Goal: Communication & Community: Answer question/provide support

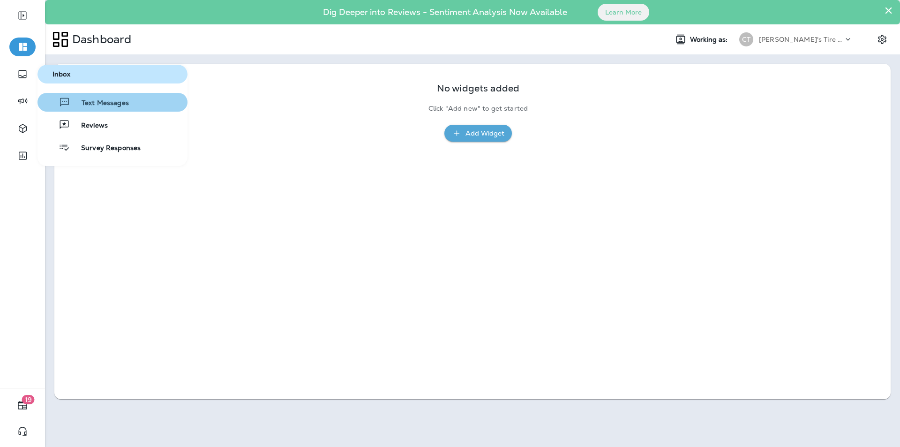
click at [109, 101] on span "Text Messages" at bounding box center [99, 103] width 59 height 9
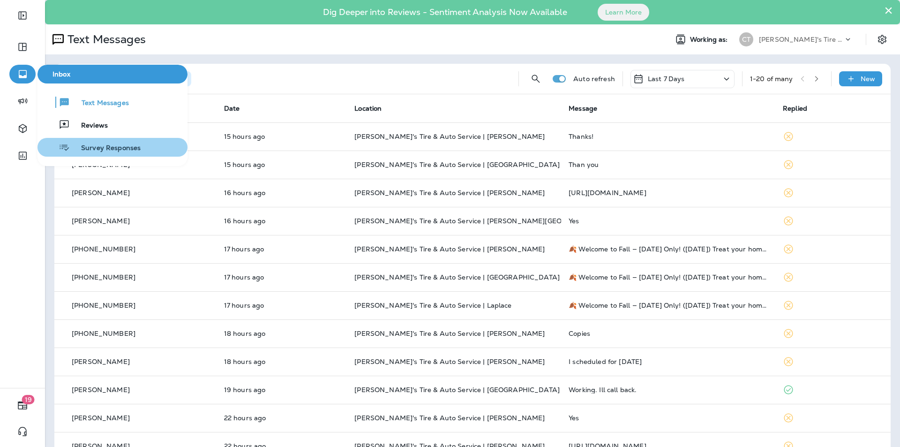
click at [104, 149] on span "Survey Responses" at bounding box center [105, 148] width 71 height 9
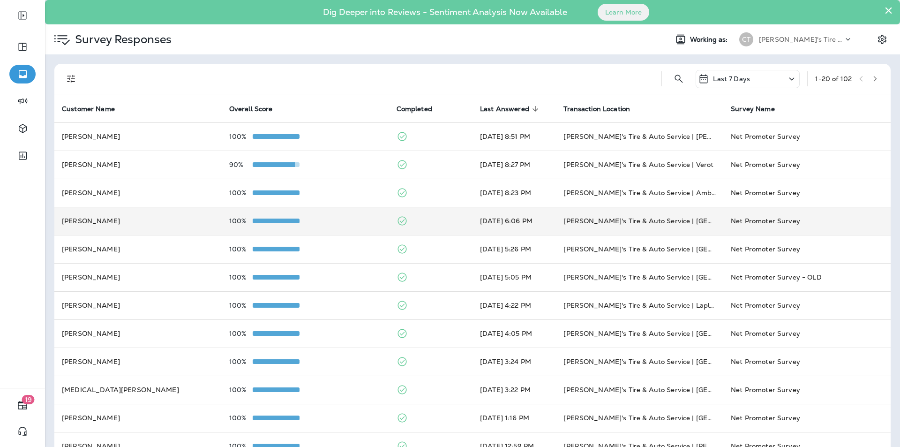
click at [332, 216] on td "100%" at bounding box center [305, 221] width 167 height 28
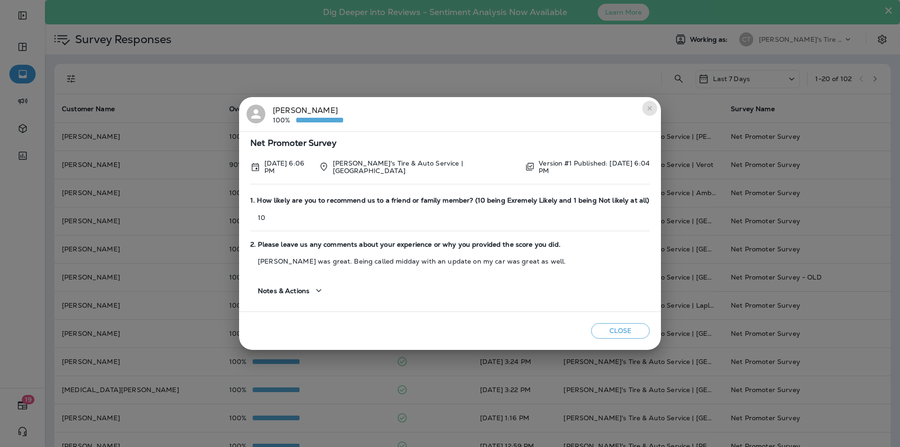
click at [473, 110] on icon "close" at bounding box center [649, 108] width 4 height 4
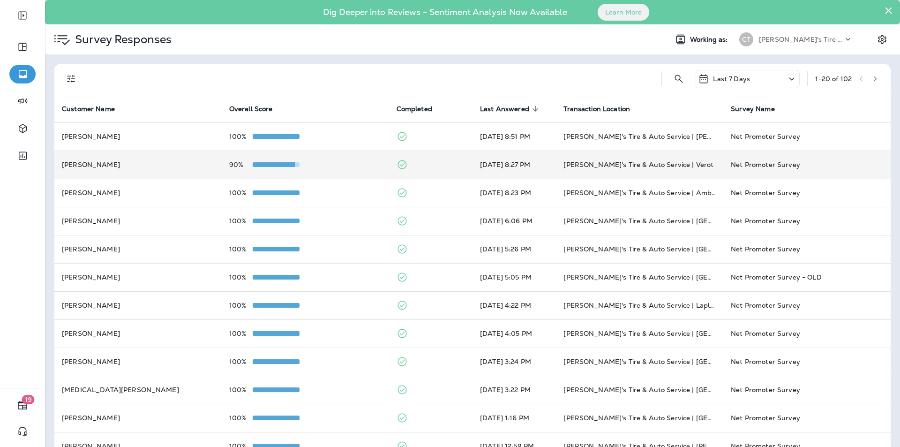
click at [348, 165] on div "90%" at bounding box center [305, 165] width 152 height 8
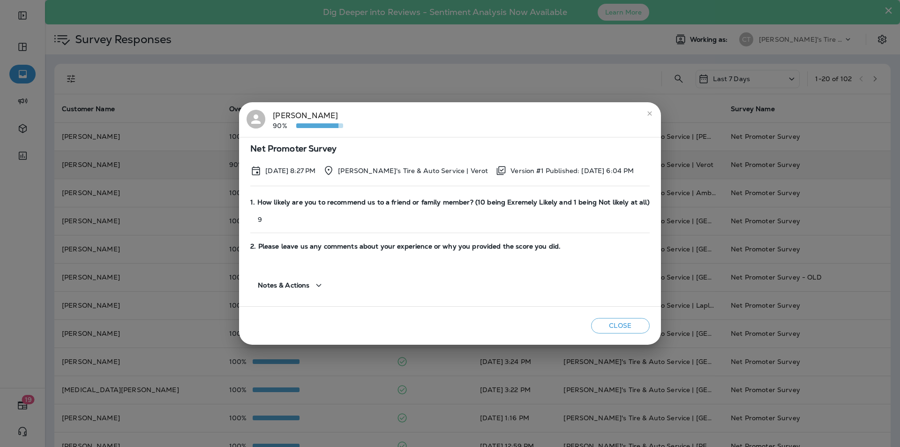
click at [473, 112] on icon "close" at bounding box center [649, 113] width 4 height 4
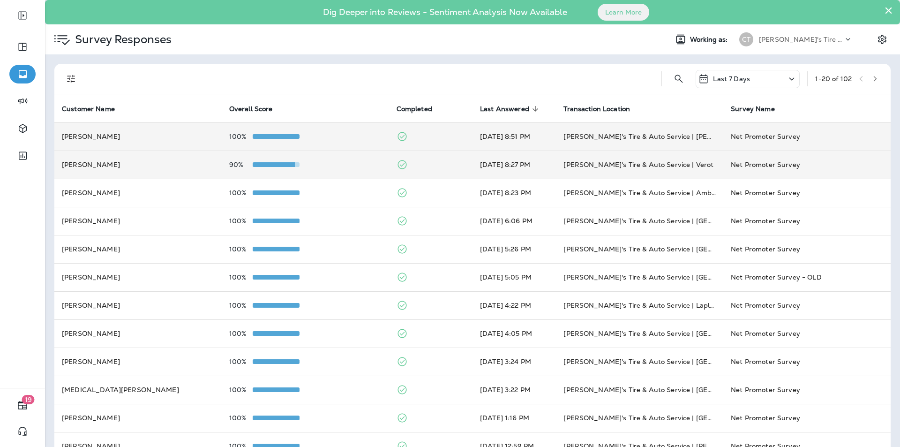
click at [352, 136] on div "100%" at bounding box center [305, 137] width 152 height 8
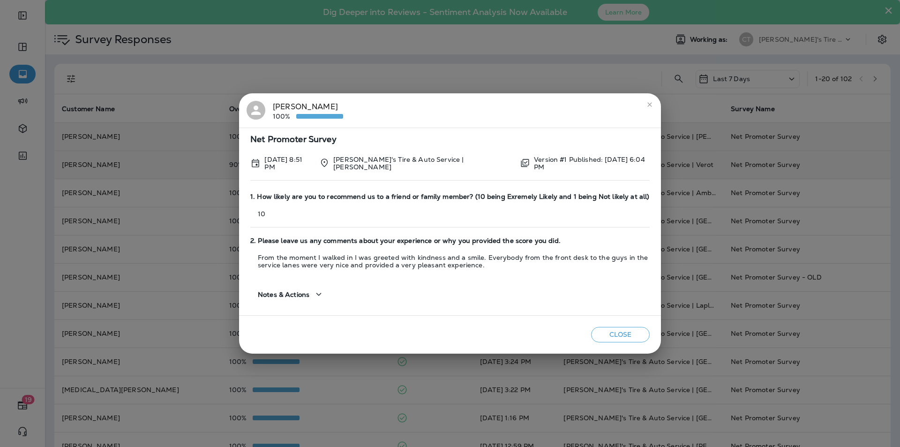
click at [473, 105] on icon "close" at bounding box center [650, 105] width 8 height 8
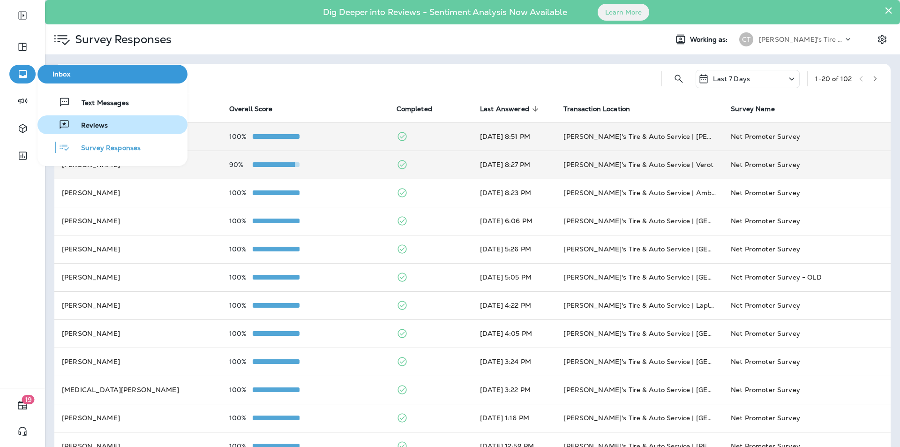
click at [95, 125] on span "Reviews" at bounding box center [89, 125] width 38 height 9
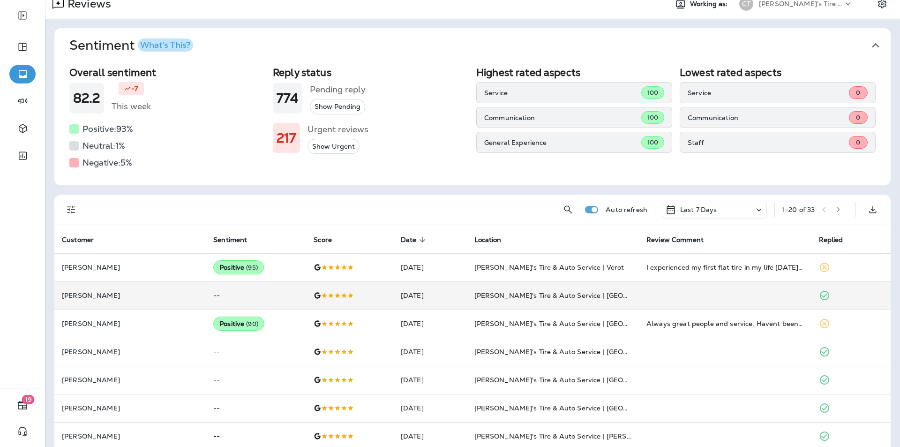
scroll to position [141, 0]
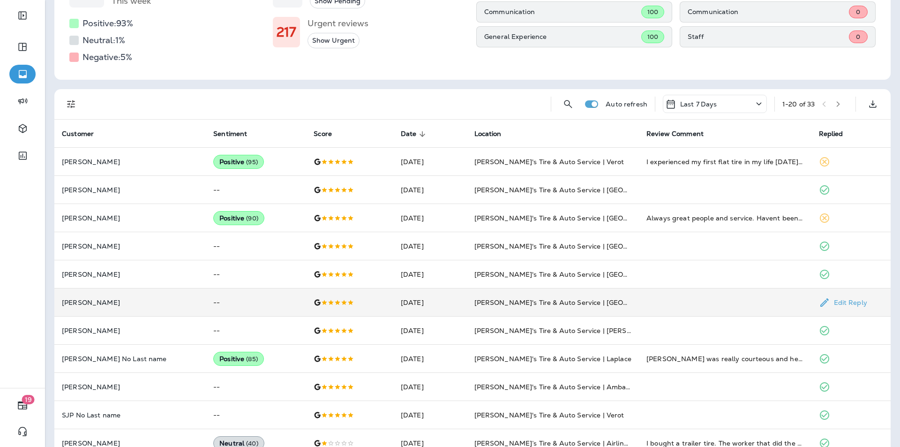
click at [473, 299] on td at bounding box center [725, 302] width 173 height 28
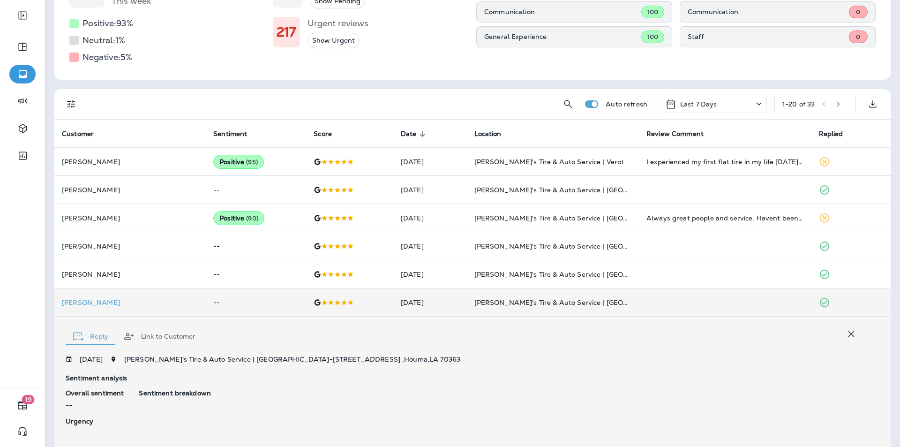
scroll to position [283, 0]
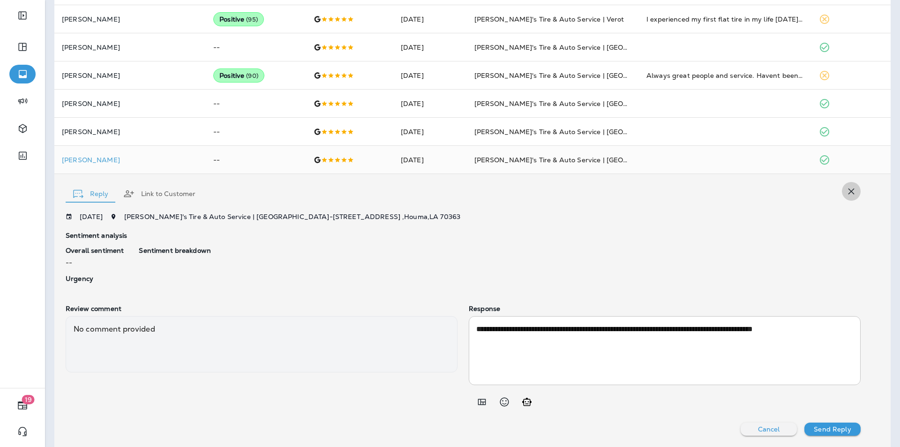
click at [473, 190] on icon "button" at bounding box center [852, 191] width 6 height 6
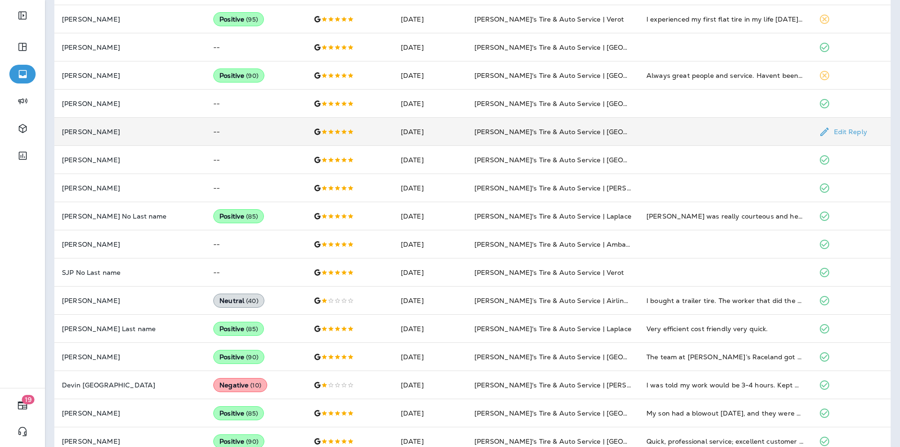
click at [473, 128] on td at bounding box center [725, 132] width 173 height 28
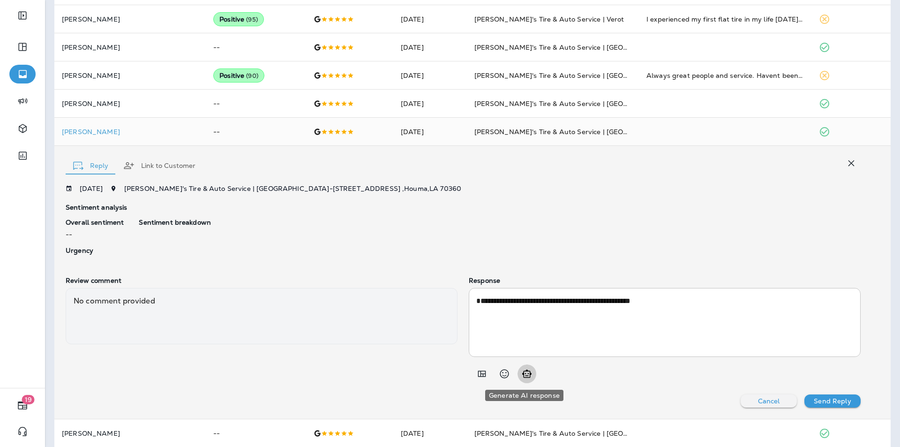
click at [473, 372] on icon "Generate AI response" at bounding box center [526, 373] width 11 height 11
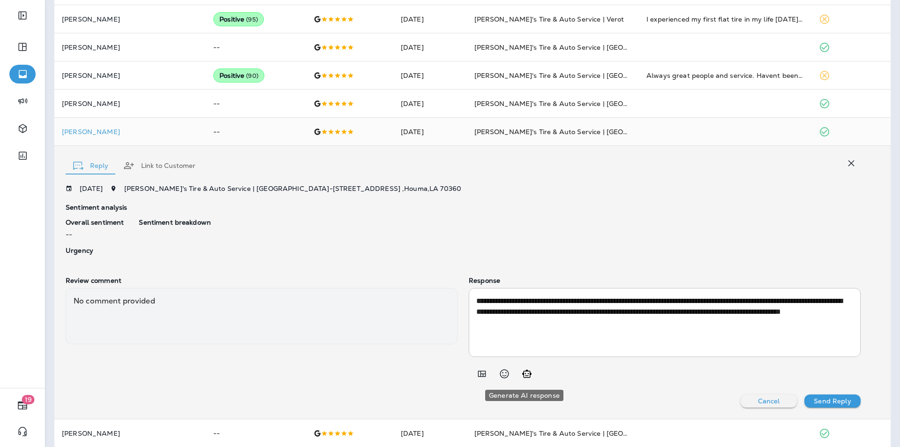
click at [473, 372] on icon "Generate AI response" at bounding box center [526, 373] width 11 height 11
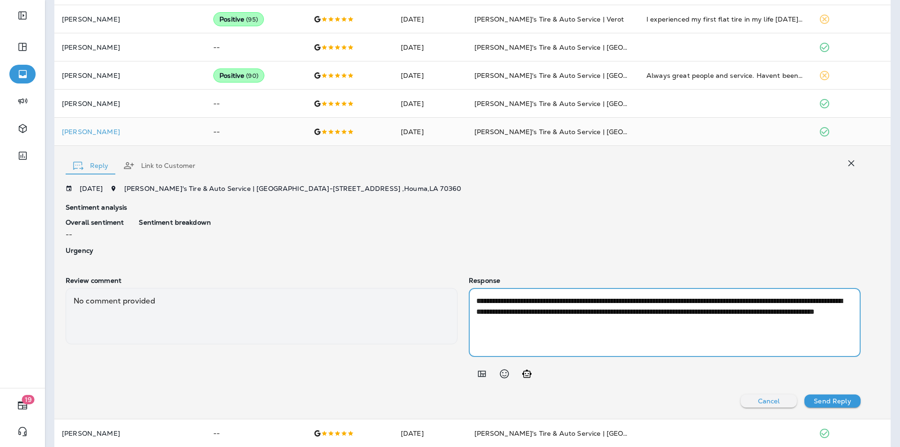
drag, startPoint x: 567, startPoint y: 300, endPoint x: 540, endPoint y: 300, distance: 27.2
click at [473, 300] on textarea "**********" at bounding box center [663, 322] width 374 height 54
type textarea "**********"
click at [473, 391] on p "Send Reply" at bounding box center [832, 401] width 37 height 8
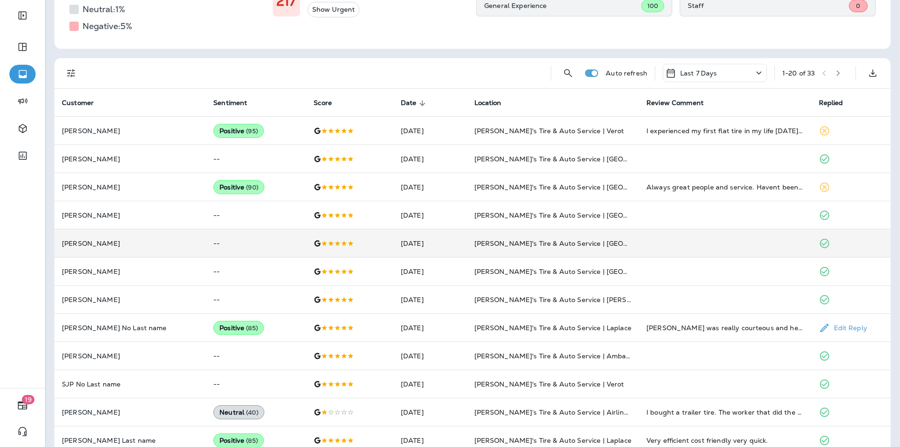
scroll to position [143, 0]
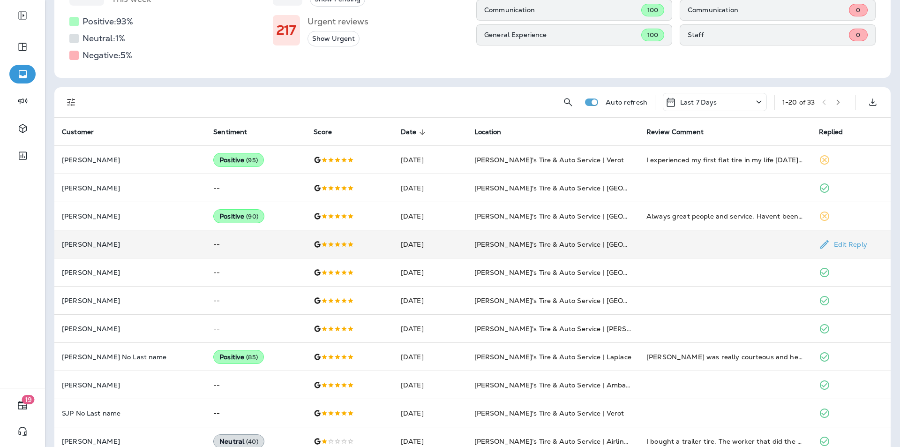
click at [473, 244] on td at bounding box center [725, 244] width 173 height 28
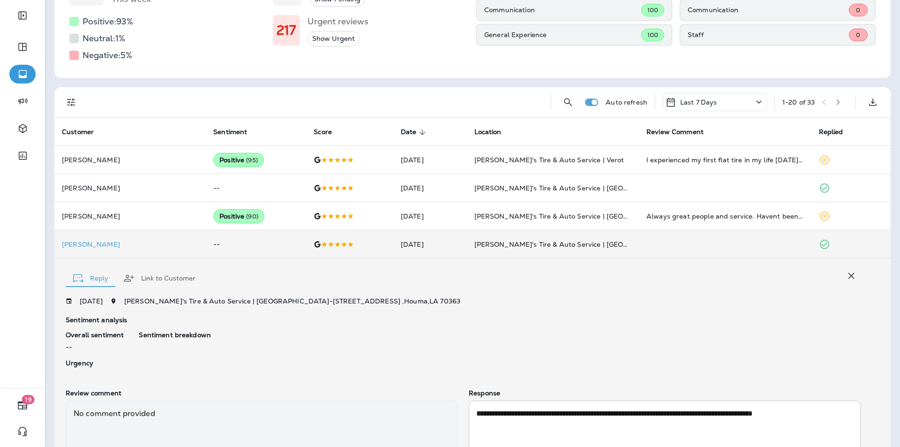
scroll to position [227, 0]
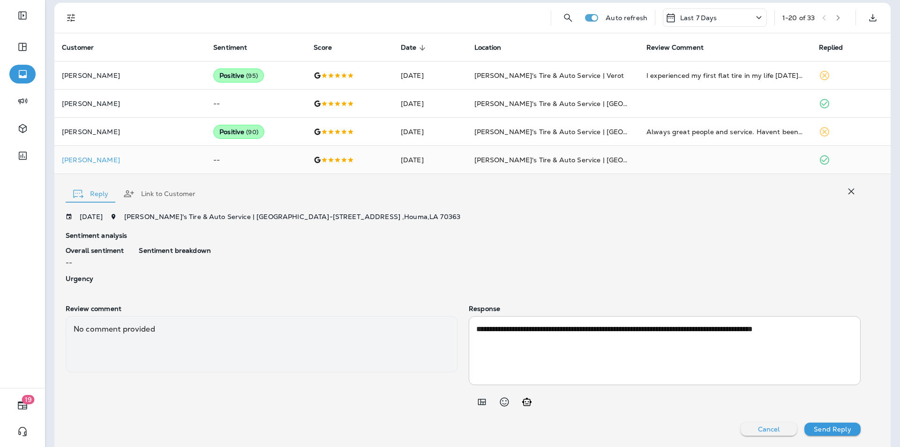
drag, startPoint x: 845, startPoint y: 193, endPoint x: 826, endPoint y: 191, distance: 19.3
click at [473, 193] on icon "button" at bounding box center [851, 191] width 11 height 11
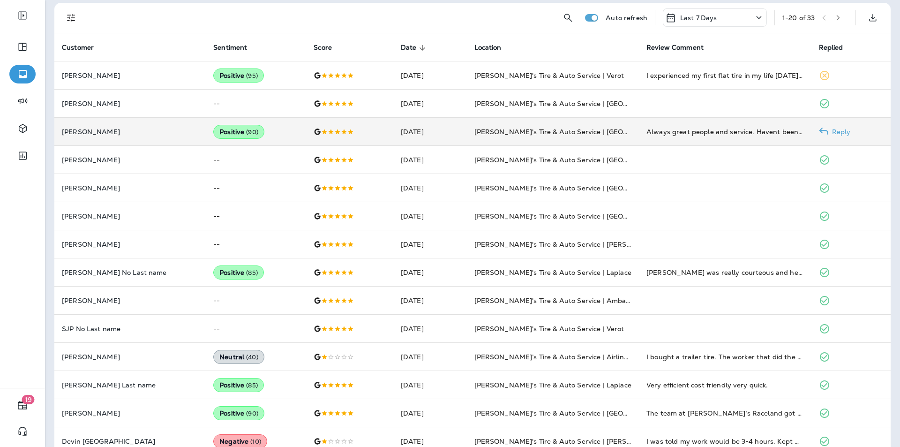
click at [473, 132] on div "Always great people and service. Havent been there in a couple years and ended …" at bounding box center [725, 131] width 158 height 9
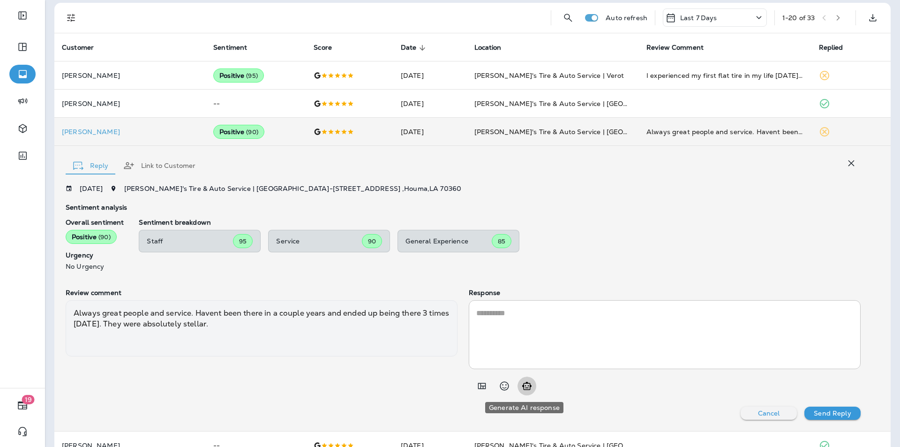
click at [473, 386] on icon "Generate AI response" at bounding box center [526, 385] width 11 height 11
type textarea "**********"
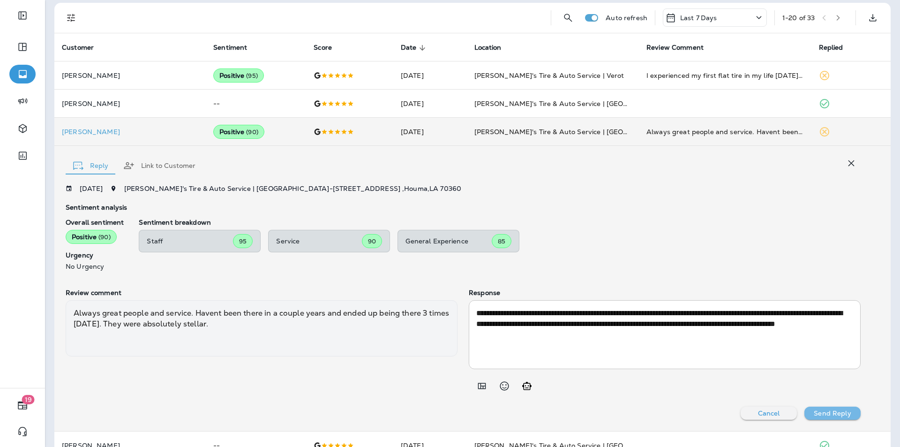
click at [473, 391] on p "Send Reply" at bounding box center [832, 413] width 37 height 8
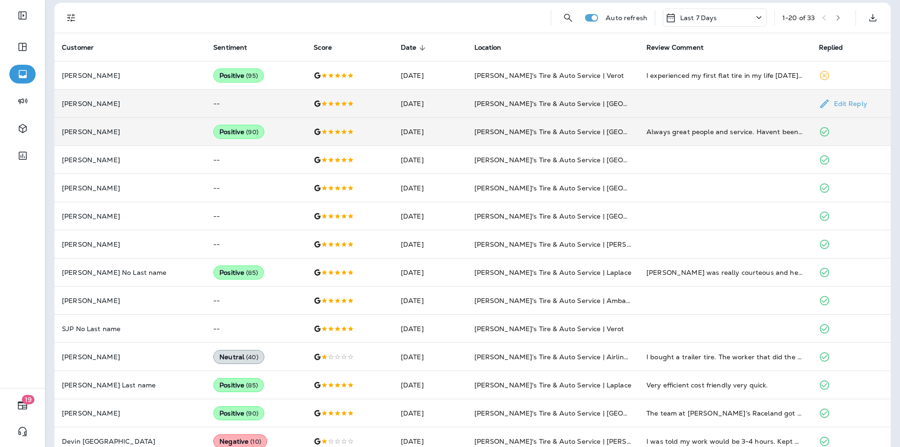
click at [473, 103] on td at bounding box center [725, 104] width 173 height 28
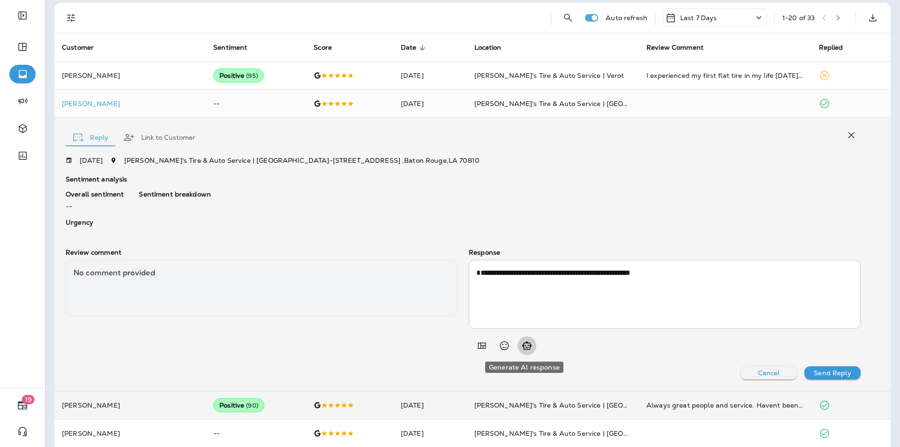
click at [473, 347] on icon "Generate AI response" at bounding box center [526, 345] width 9 height 8
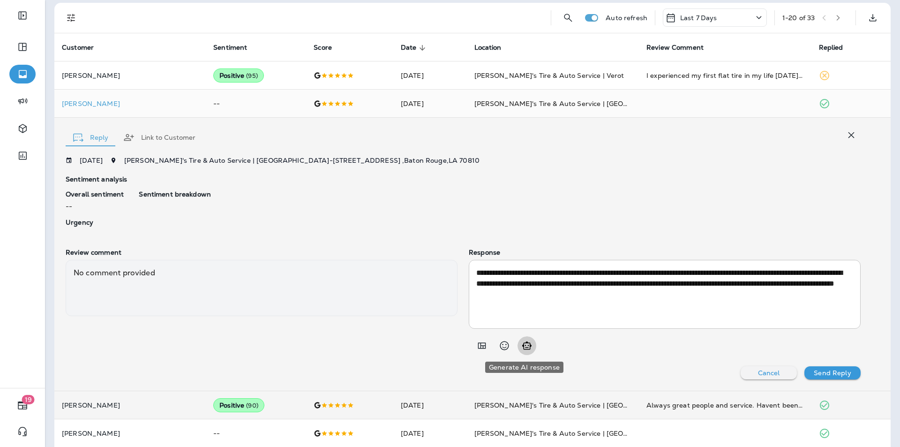
click at [473, 349] on icon "Generate AI response" at bounding box center [526, 345] width 9 height 8
type textarea "**********"
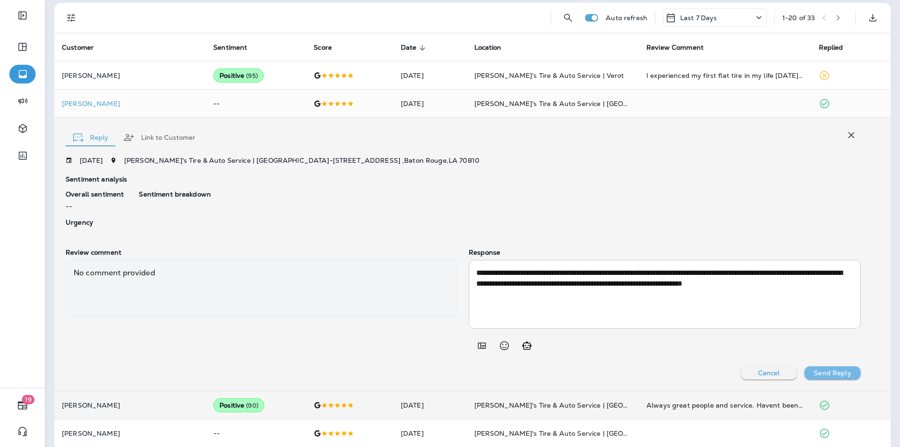
click at [473, 374] on p "Send Reply" at bounding box center [832, 373] width 37 height 8
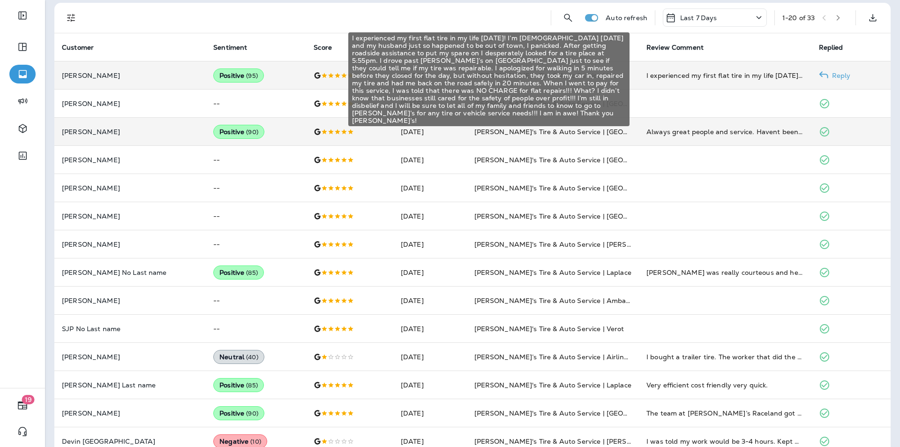
click at [473, 74] on div "I experienced my first flat tire in my life [DATE]! I’m [DEMOGRAPHIC_DATA] [DAT…" at bounding box center [725, 75] width 158 height 9
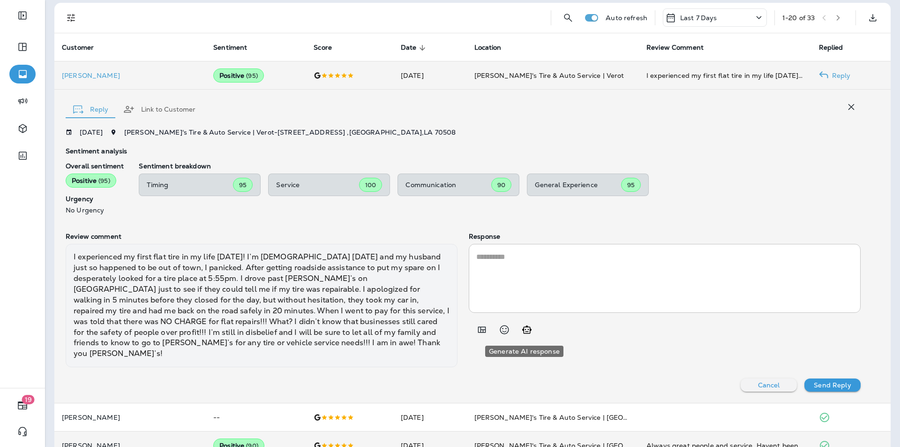
click at [473, 331] on icon "Generate AI response" at bounding box center [526, 329] width 11 height 11
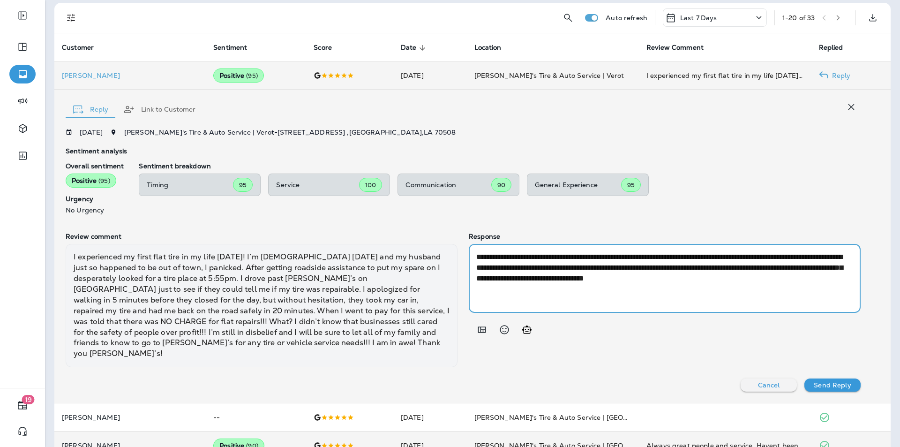
drag, startPoint x: 695, startPoint y: 268, endPoint x: 685, endPoint y: 268, distance: 10.3
click at [473, 268] on textarea "**********" at bounding box center [663, 278] width 374 height 54
drag, startPoint x: 796, startPoint y: 265, endPoint x: 781, endPoint y: 268, distance: 15.2
click at [473, 268] on textarea "**********" at bounding box center [663, 278] width 374 height 54
click at [473, 331] on icon "Generate AI response" at bounding box center [526, 329] width 11 height 11
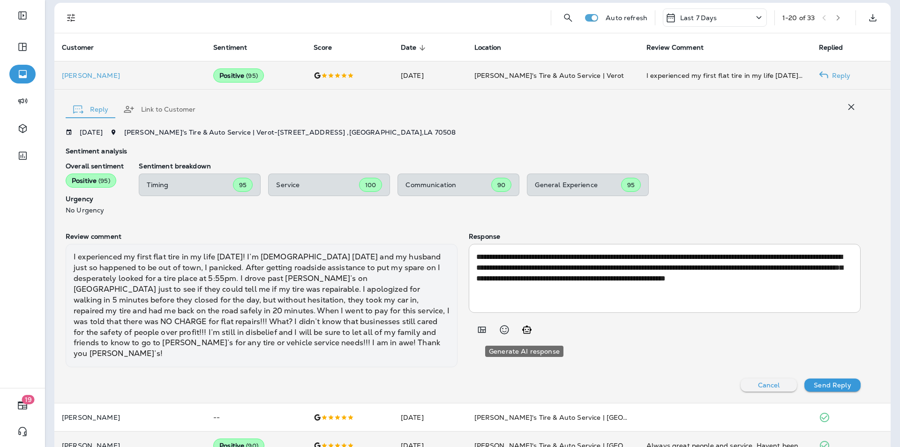
click at [473, 329] on icon "Generate AI response" at bounding box center [526, 329] width 11 height 11
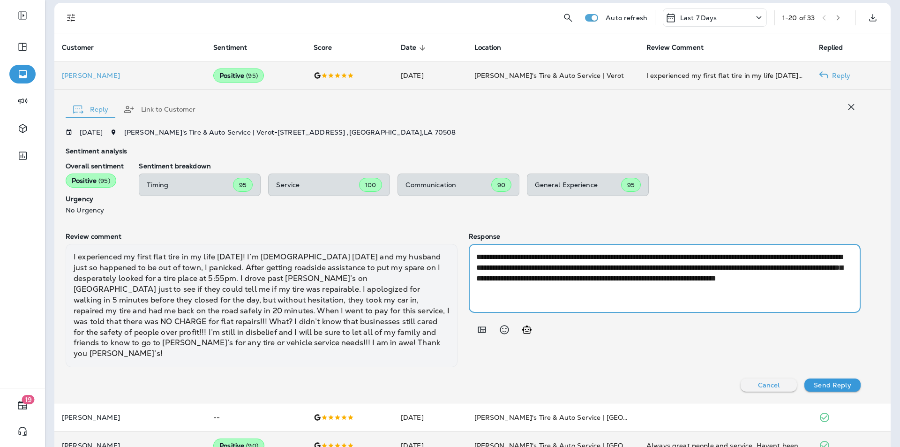
click at [473, 255] on textarea "**********" at bounding box center [663, 278] width 374 height 54
drag, startPoint x: 488, startPoint y: 258, endPoint x: 473, endPoint y: 258, distance: 15.0
click at [473, 258] on textarea "**********" at bounding box center [663, 278] width 374 height 54
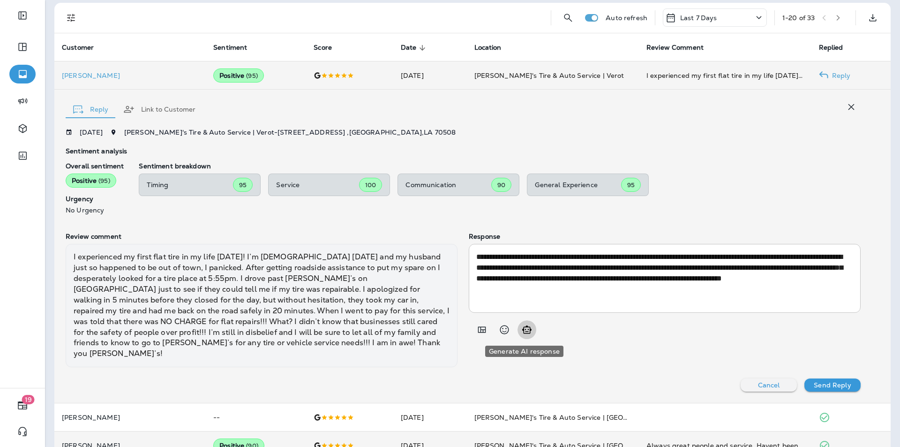
click at [473, 330] on icon "Generate AI response" at bounding box center [526, 329] width 11 height 11
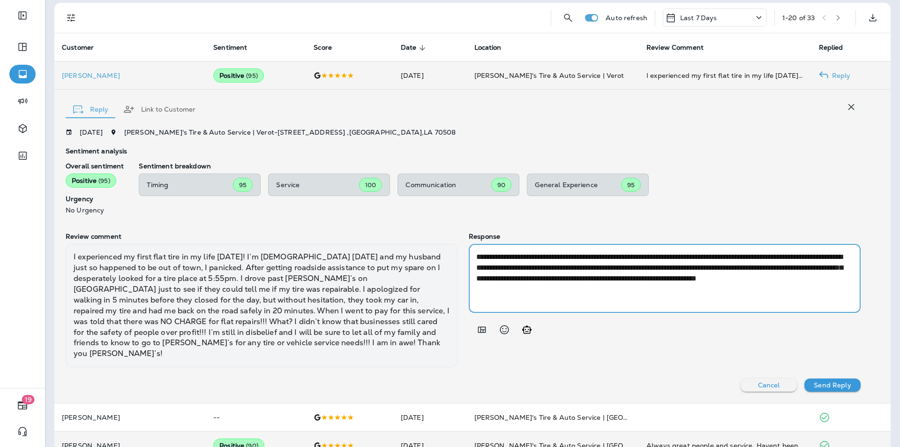
drag, startPoint x: 646, startPoint y: 267, endPoint x: 635, endPoint y: 267, distance: 10.8
click at [473, 267] on textarea "**********" at bounding box center [663, 278] width 374 height 54
drag, startPoint x: 614, startPoint y: 255, endPoint x: 633, endPoint y: 265, distance: 21.4
click at [473, 265] on textarea "**********" at bounding box center [663, 278] width 374 height 54
drag, startPoint x: 645, startPoint y: 267, endPoint x: 645, endPoint y: 275, distance: 8.0
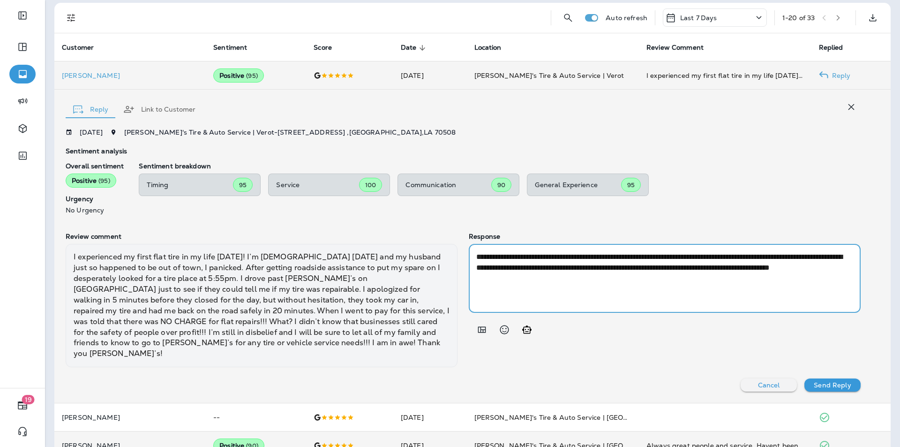
click at [473, 275] on textarea "**********" at bounding box center [663, 278] width 374 height 54
type textarea "**********"
click at [473, 381] on p "Send Reply" at bounding box center [832, 385] width 37 height 8
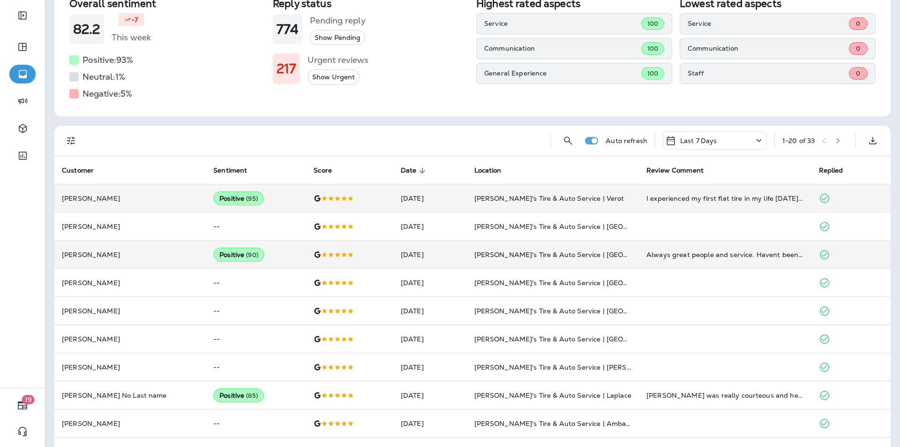
scroll to position [0, 0]
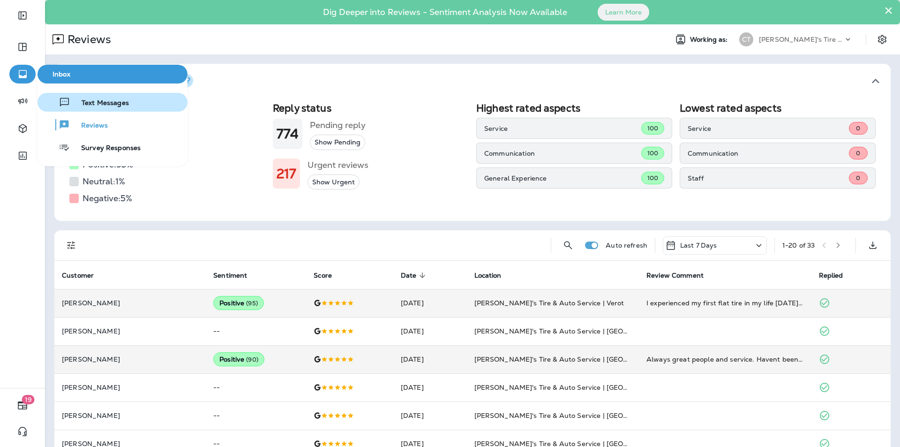
click at [92, 99] on span "Text Messages" at bounding box center [99, 103] width 59 height 9
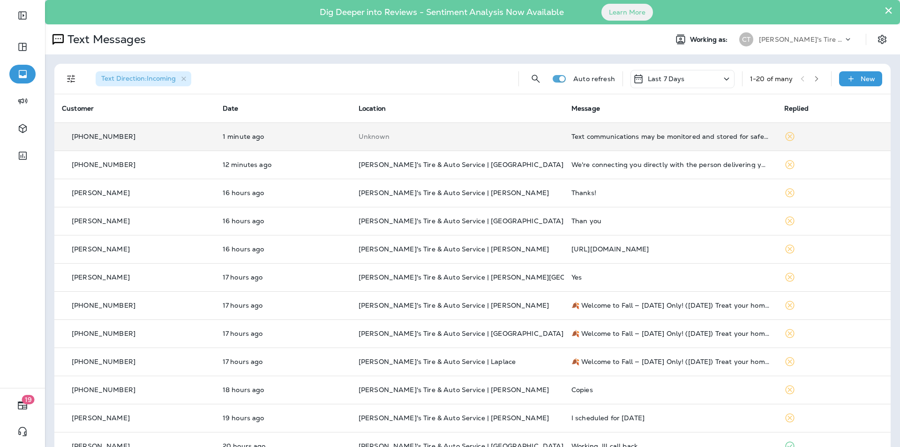
click at [473, 131] on td "Unknown" at bounding box center [457, 136] width 213 height 28
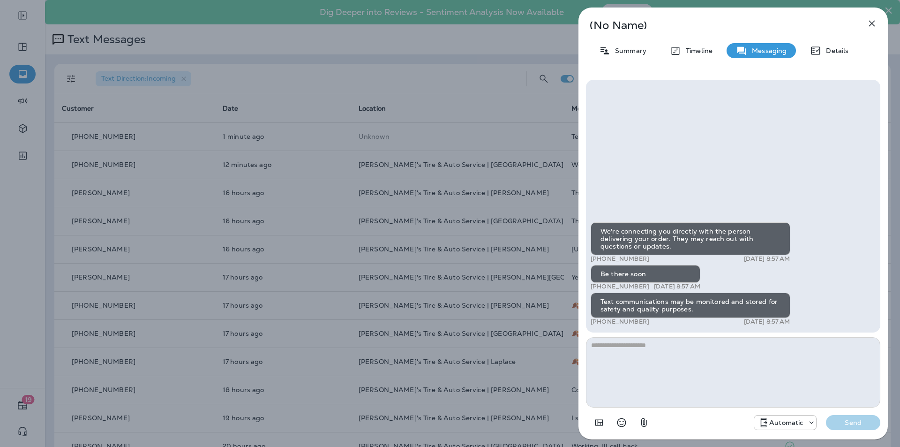
click at [473, 21] on icon "button" at bounding box center [871, 23] width 11 height 11
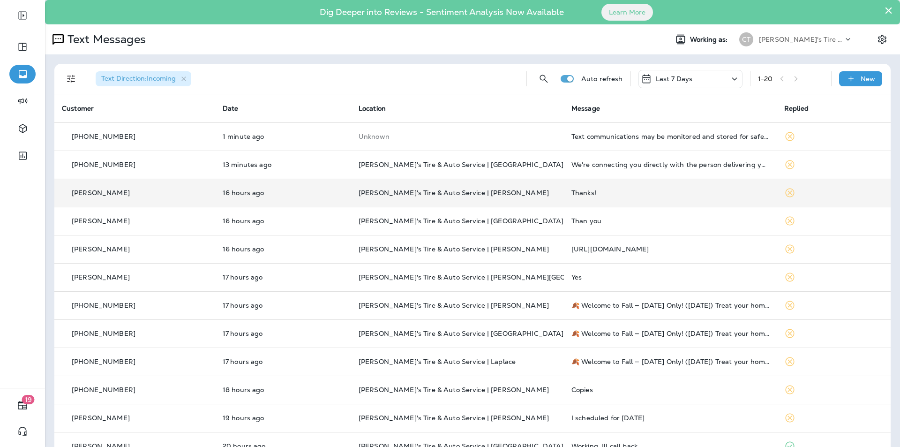
click at [473, 193] on p "[PERSON_NAME]'s Tire & Auto Service | [PERSON_NAME]" at bounding box center [458, 193] width 198 height 8
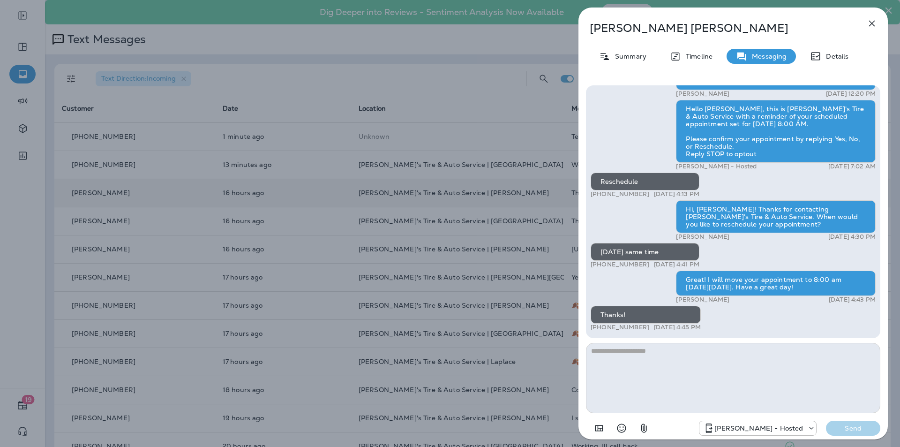
click at [473, 21] on icon "button" at bounding box center [871, 23] width 11 height 11
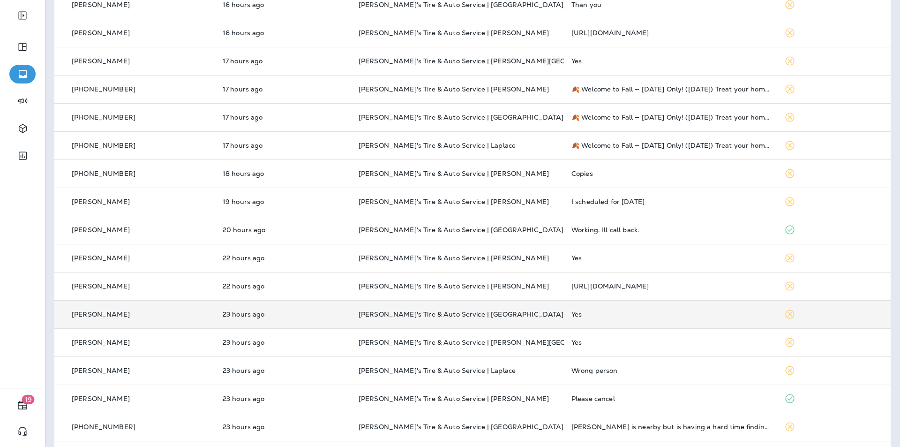
scroll to position [248, 0]
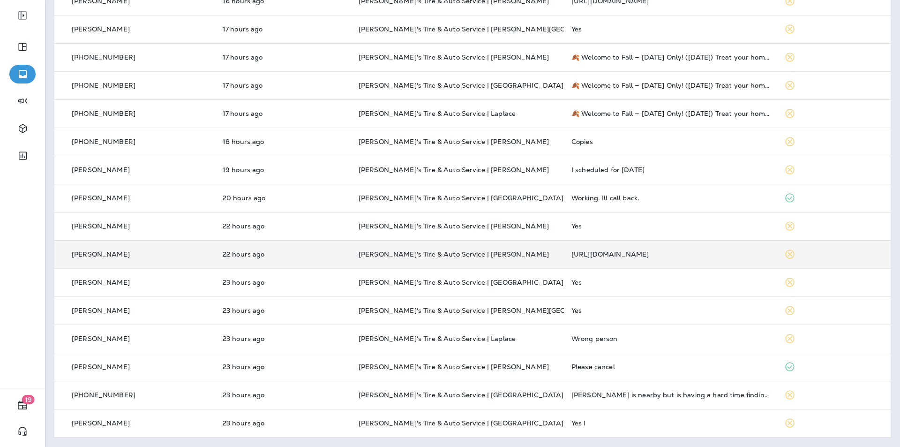
click at [473, 250] on td "[PERSON_NAME]'s Tire & Auto Service | [PERSON_NAME]" at bounding box center [457, 254] width 213 height 28
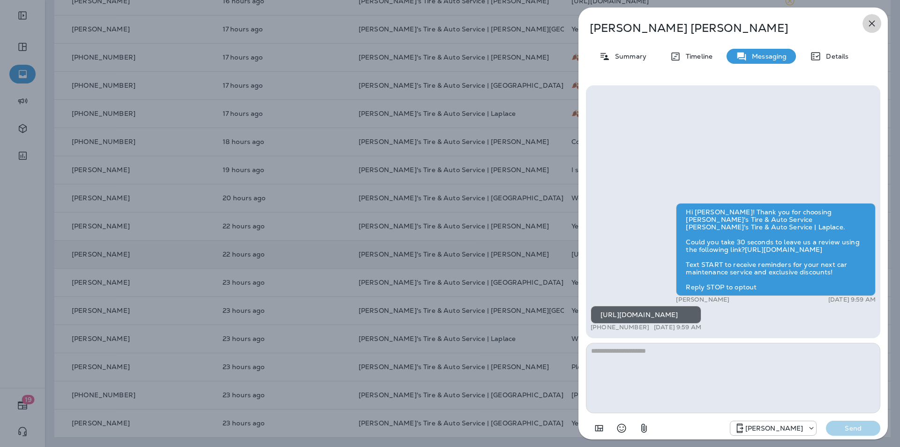
click at [473, 21] on icon "button" at bounding box center [871, 23] width 11 height 11
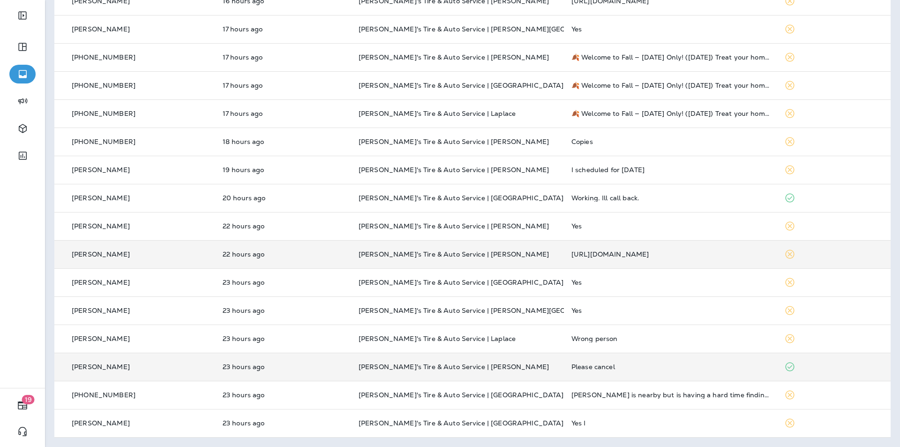
click at [473, 367] on p "[PERSON_NAME]'s Tire & Auto Service | [PERSON_NAME]" at bounding box center [458, 367] width 198 height 8
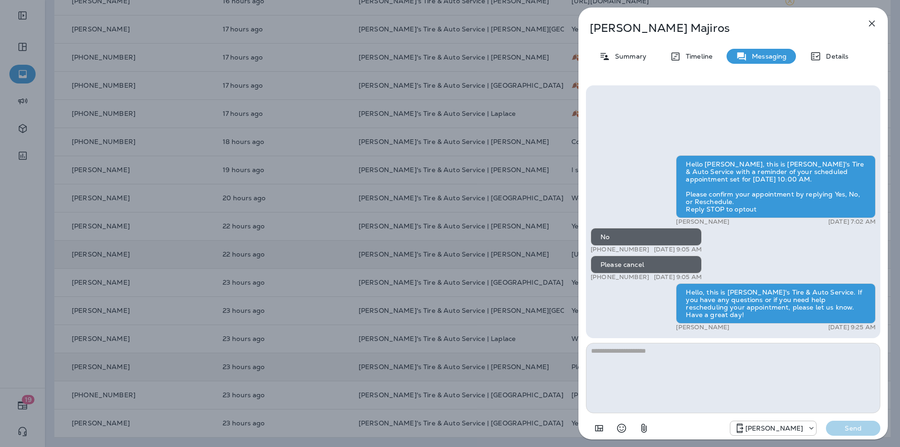
drag, startPoint x: 874, startPoint y: 23, endPoint x: 868, endPoint y: 28, distance: 8.0
click at [473, 23] on icon "button" at bounding box center [871, 23] width 11 height 11
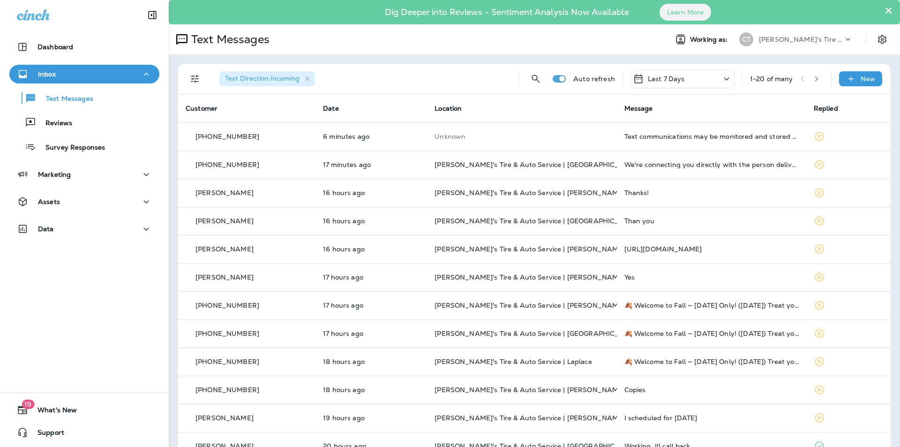
click at [815, 78] on icon "button" at bounding box center [816, 79] width 3 height 6
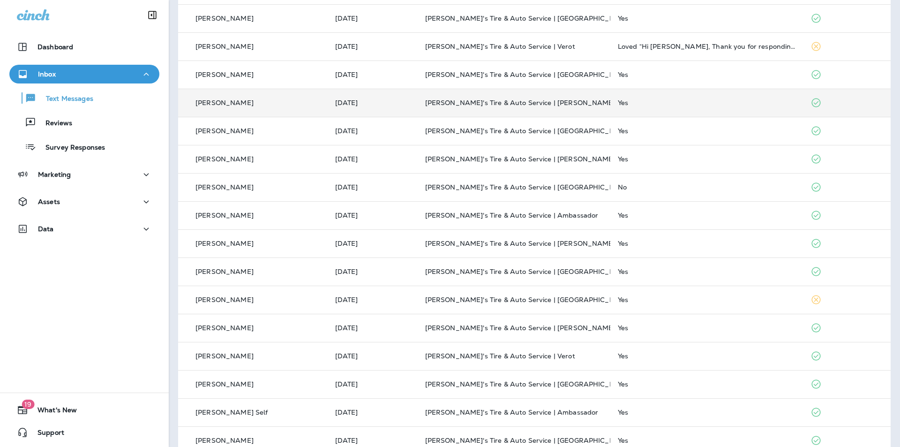
scroll to position [234, 0]
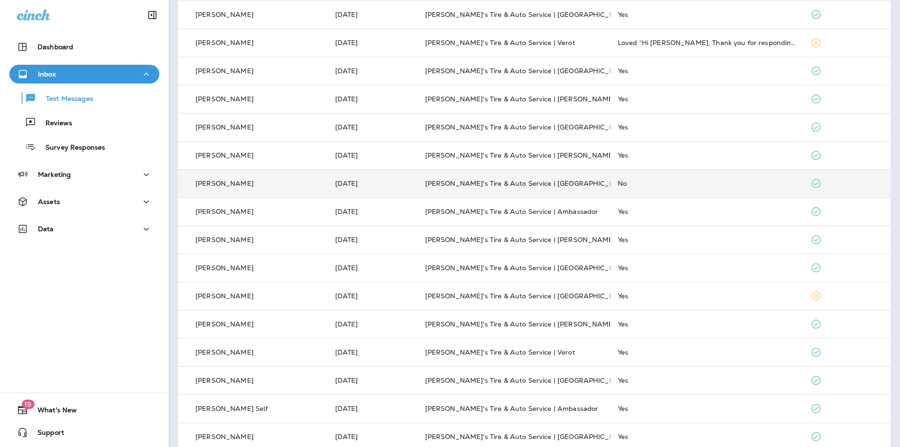
click at [578, 174] on td "[PERSON_NAME]'s Tire & Auto Service | [GEOGRAPHIC_DATA]" at bounding box center [514, 183] width 193 height 28
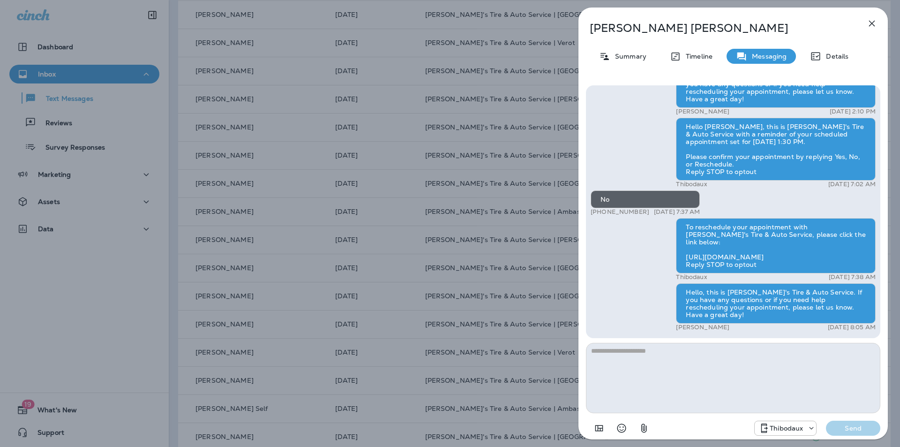
click at [873, 23] on icon "button" at bounding box center [872, 24] width 6 height 6
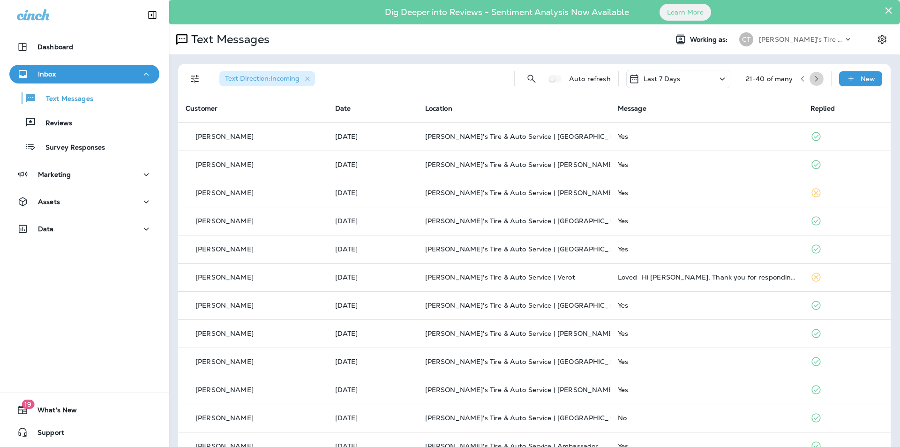
click at [813, 77] on icon "button" at bounding box center [816, 78] width 7 height 7
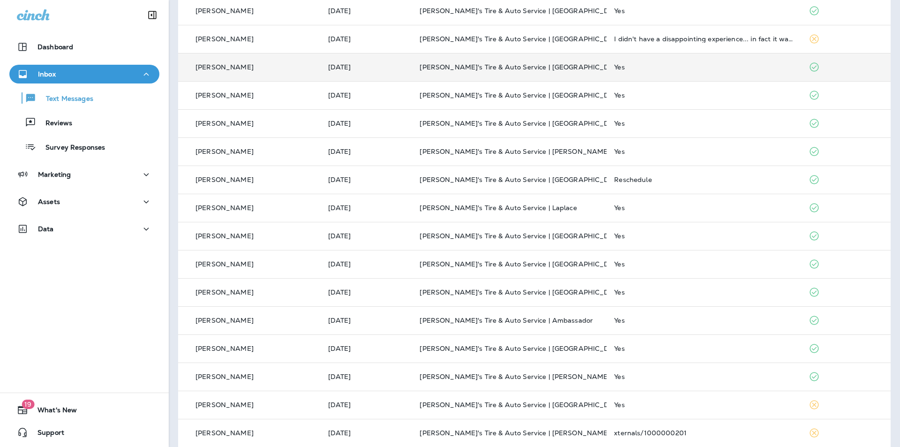
scroll to position [188, 0]
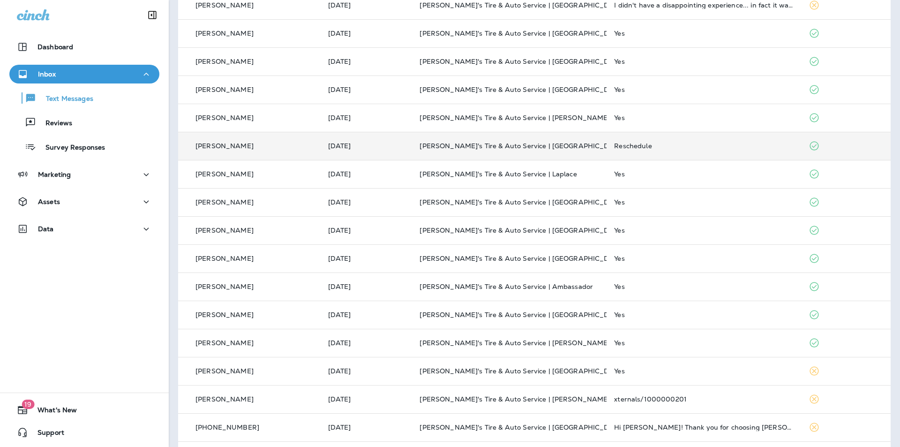
click at [685, 145] on div "Reschedule" at bounding box center [704, 146] width 180 height 8
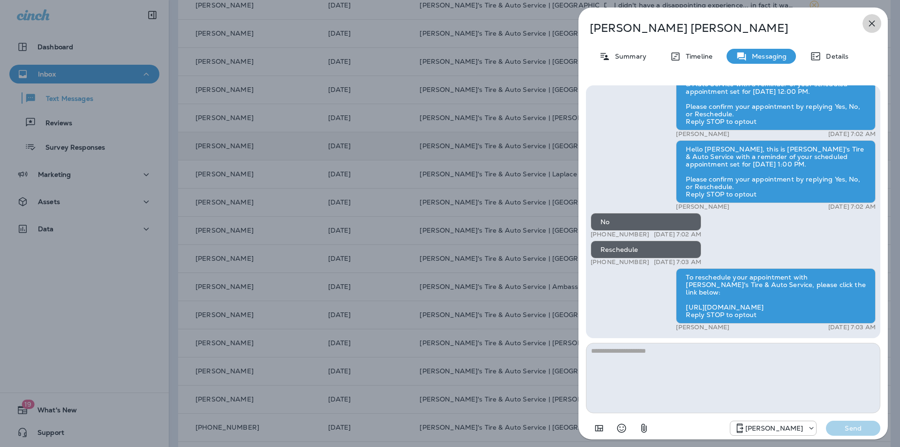
click at [872, 20] on icon "button" at bounding box center [871, 23] width 11 height 11
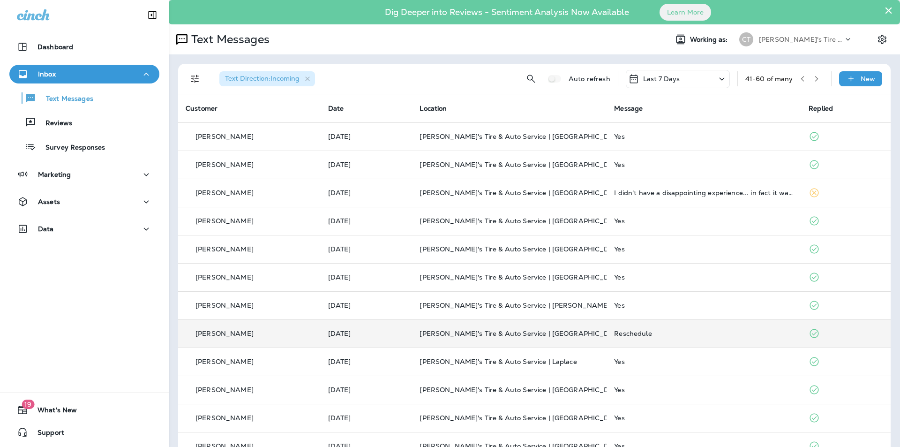
click at [813, 77] on icon "button" at bounding box center [816, 78] width 7 height 7
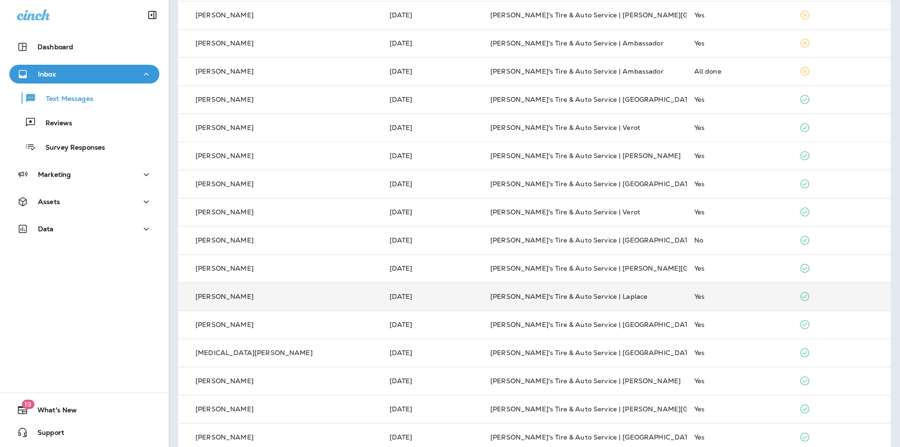
scroll to position [248, 0]
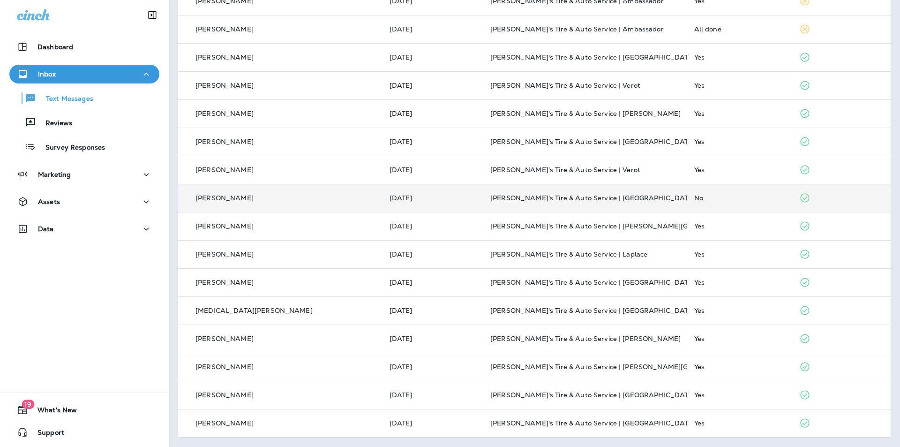
click at [642, 198] on p "[PERSON_NAME]'s Tire & Auto Service | [GEOGRAPHIC_DATA]" at bounding box center [584, 198] width 189 height 8
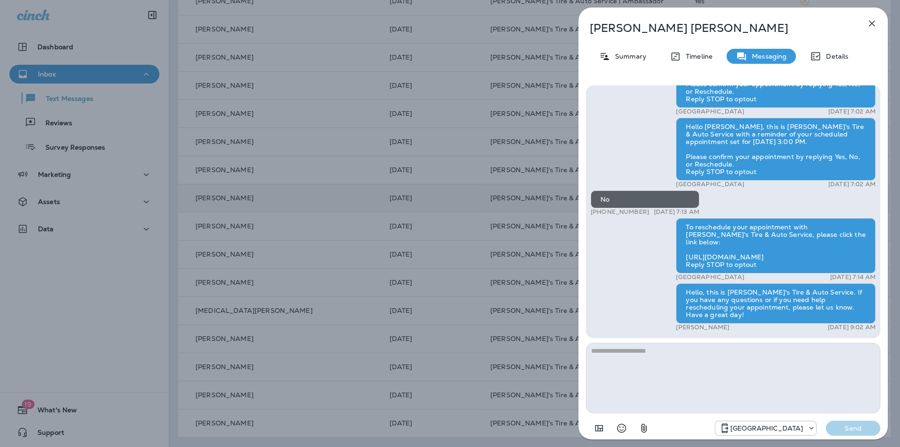
click at [872, 21] on icon "button" at bounding box center [871, 23] width 11 height 11
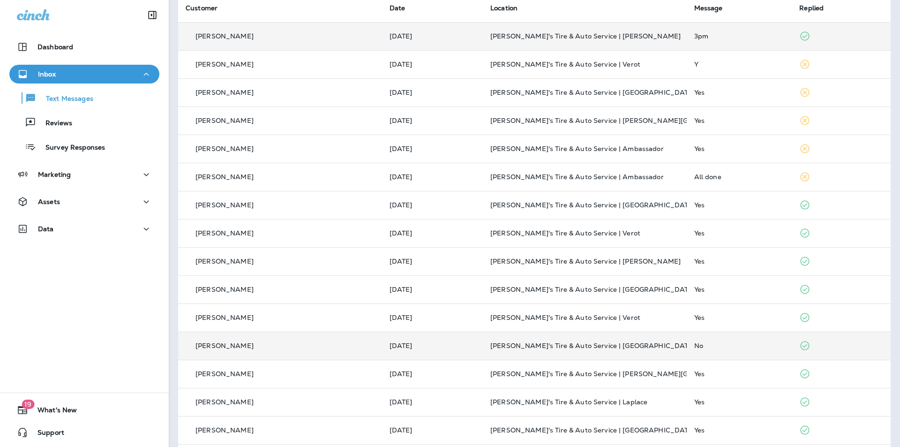
scroll to position [14, 0]
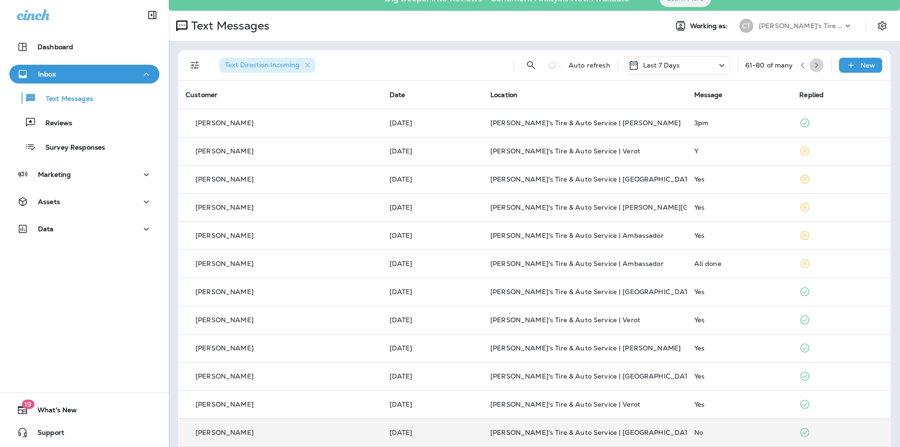
click at [813, 65] on icon "button" at bounding box center [816, 65] width 7 height 7
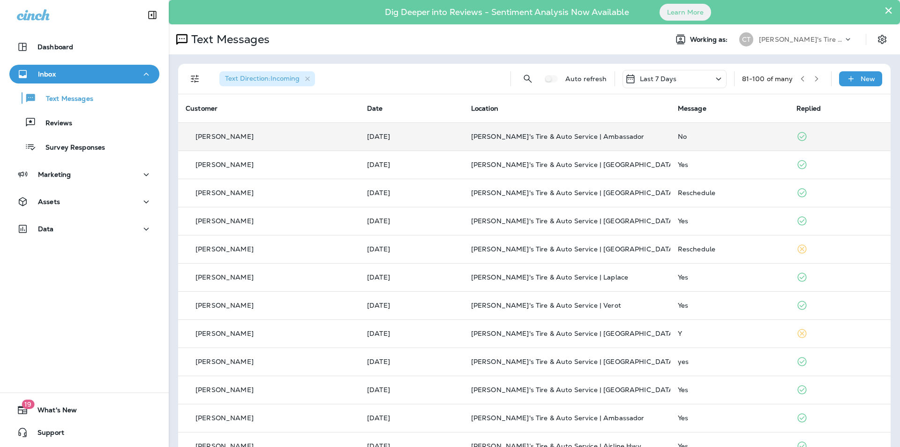
click at [710, 136] on div "No" at bounding box center [730, 137] width 104 height 8
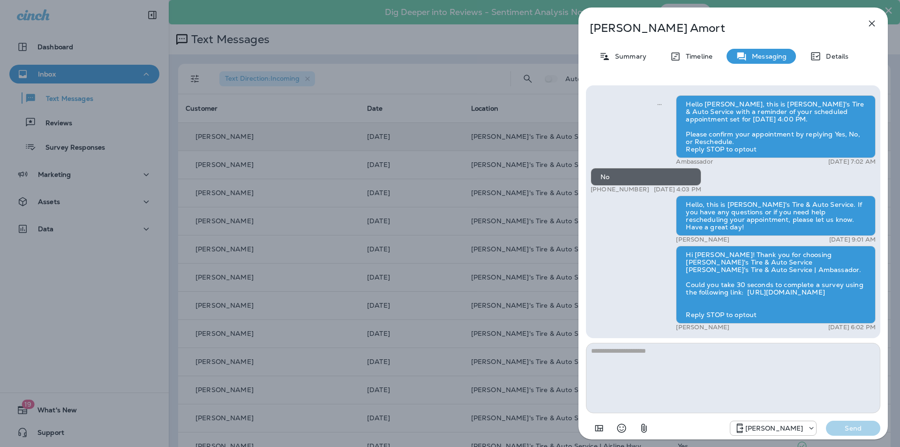
click at [872, 20] on icon "button" at bounding box center [871, 23] width 11 height 11
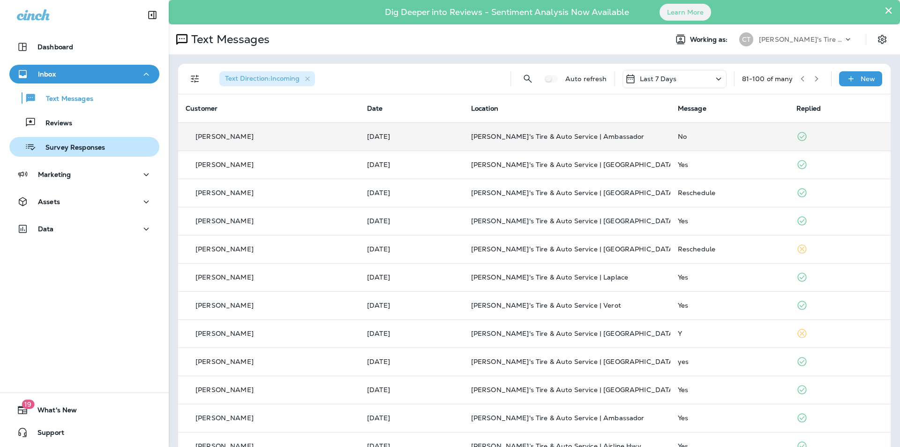
click at [76, 146] on p "Survey Responses" at bounding box center [70, 147] width 69 height 9
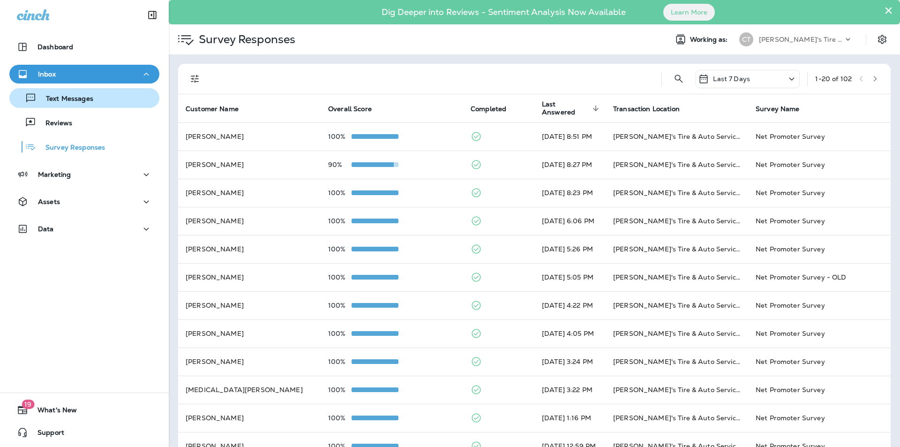
click at [61, 97] on p "Text Messages" at bounding box center [65, 99] width 57 height 9
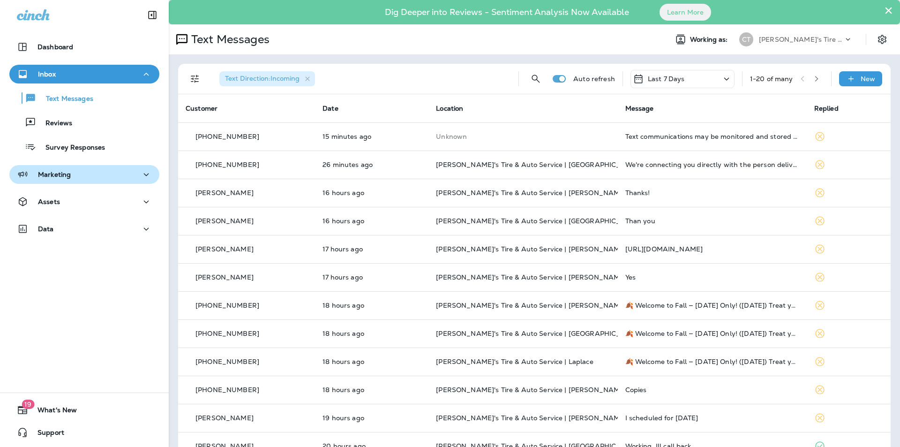
drag, startPoint x: 60, startPoint y: 121, endPoint x: 123, endPoint y: 166, distance: 77.0
click at [60, 121] on p "Reviews" at bounding box center [54, 123] width 36 height 9
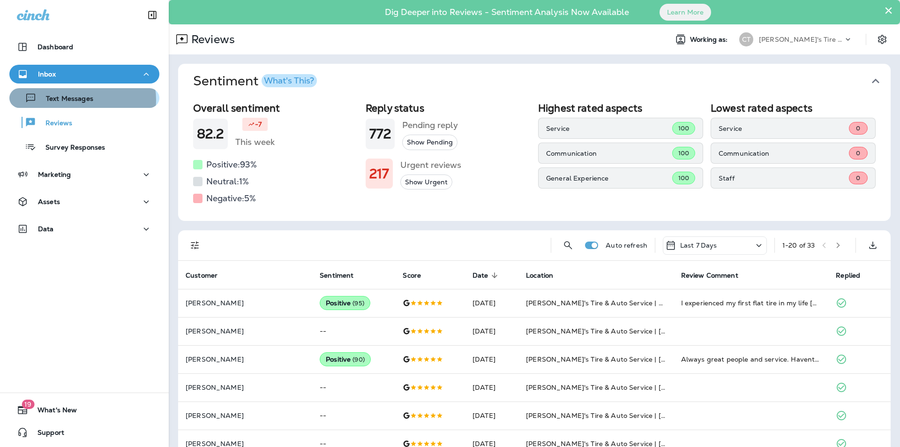
click at [75, 100] on p "Text Messages" at bounding box center [65, 99] width 57 height 9
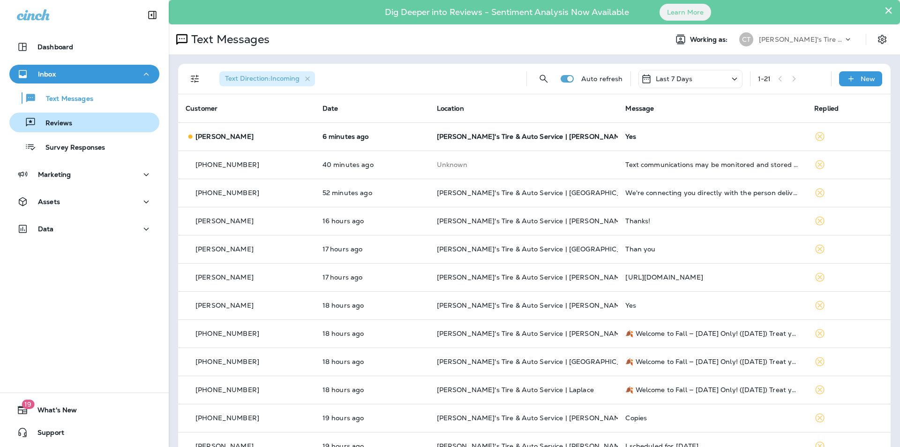
click at [70, 122] on p "Reviews" at bounding box center [54, 123] width 36 height 9
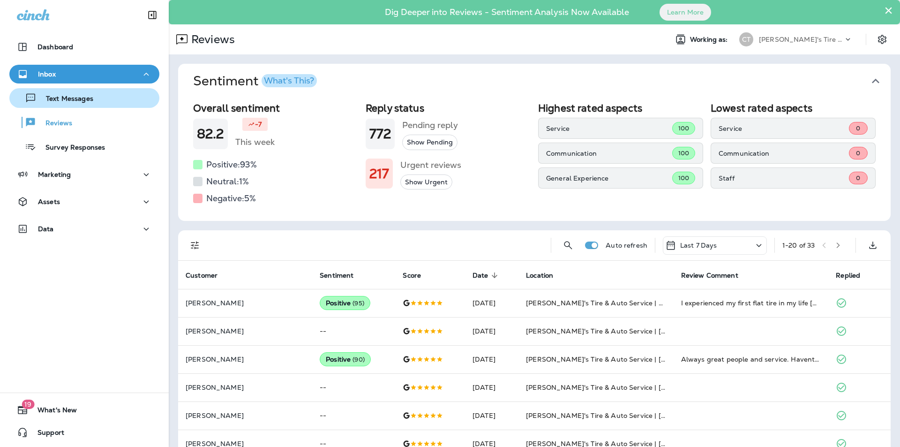
click at [75, 101] on p "Text Messages" at bounding box center [65, 99] width 57 height 9
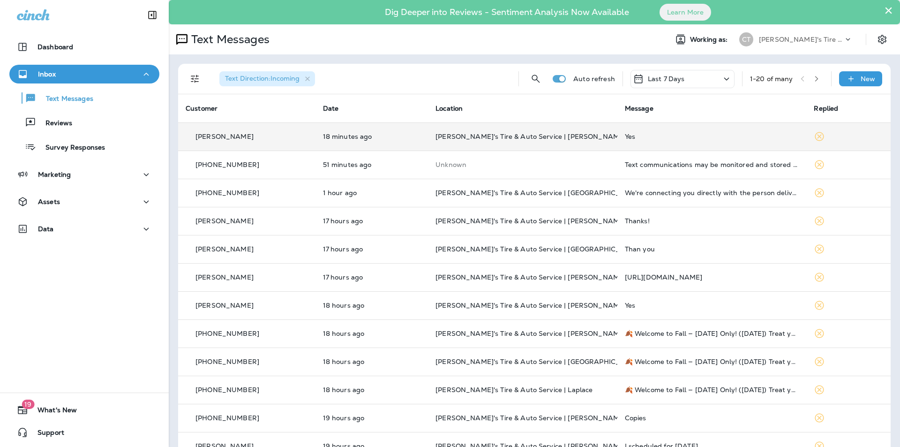
click at [589, 140] on p "[PERSON_NAME]'s Tire & Auto Service | [PERSON_NAME]" at bounding box center [523, 137] width 174 height 8
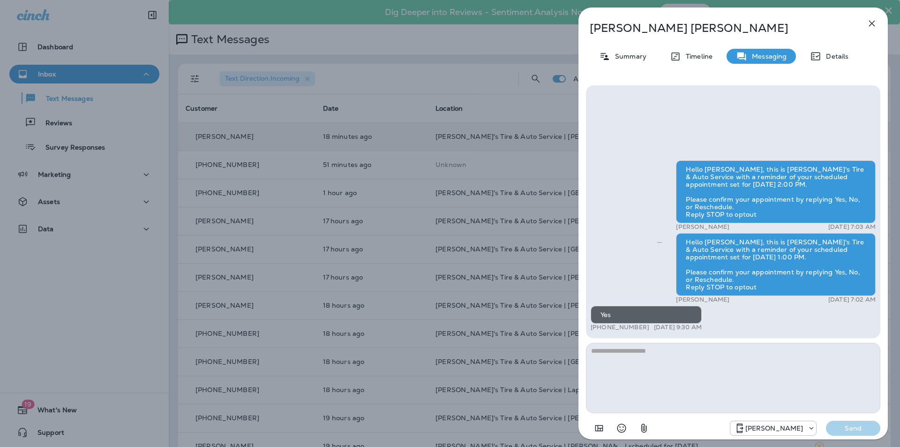
click at [375, 288] on div "[PERSON_NAME] Summary Timeline Messaging Details Hello [PERSON_NAME], this is […" at bounding box center [450, 223] width 900 height 447
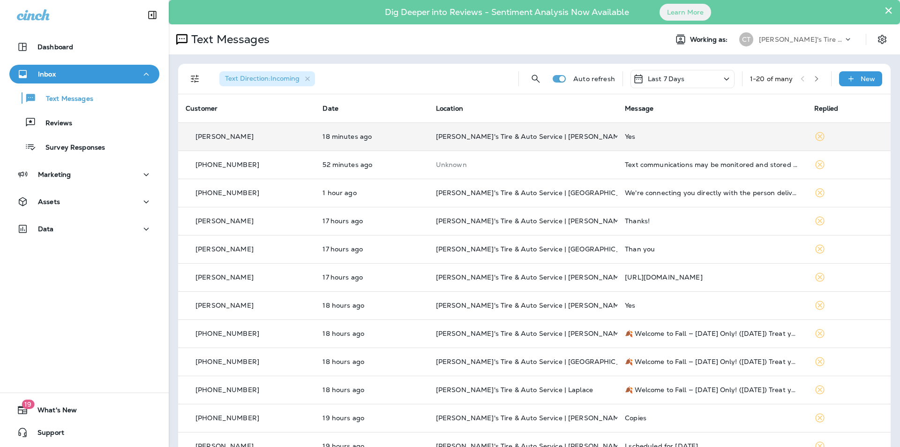
click at [813, 79] on icon "button" at bounding box center [816, 78] width 7 height 7
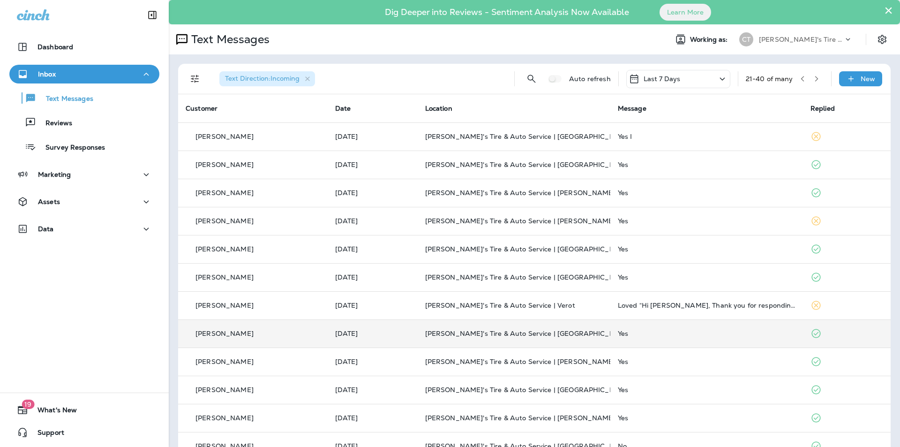
click at [707, 332] on div "Yes" at bounding box center [707, 334] width 178 height 8
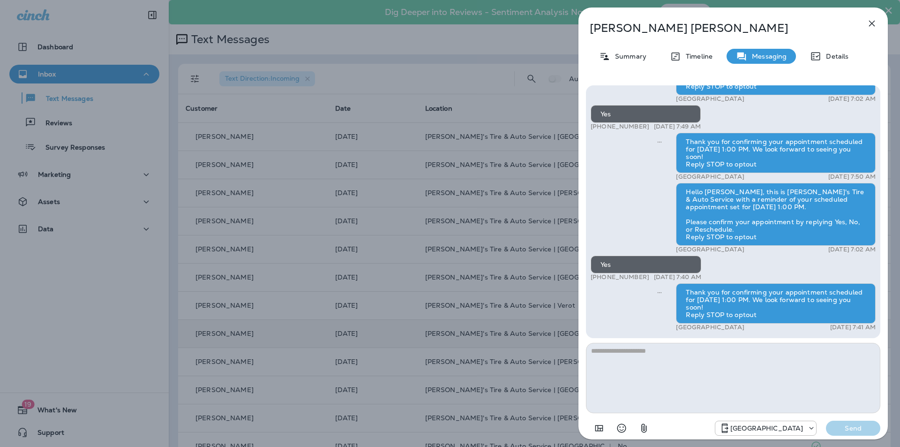
click at [872, 20] on icon "button" at bounding box center [871, 23] width 11 height 11
